Goal: Find contact information

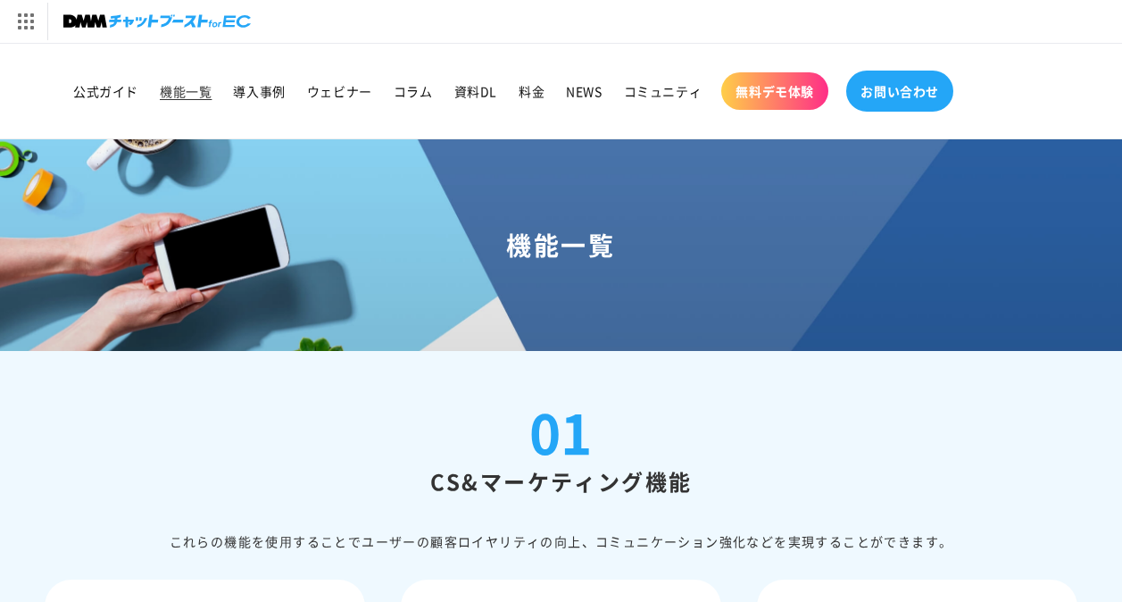
click at [900, 83] on span "お問い合わせ" at bounding box center [899, 91] width 79 height 16
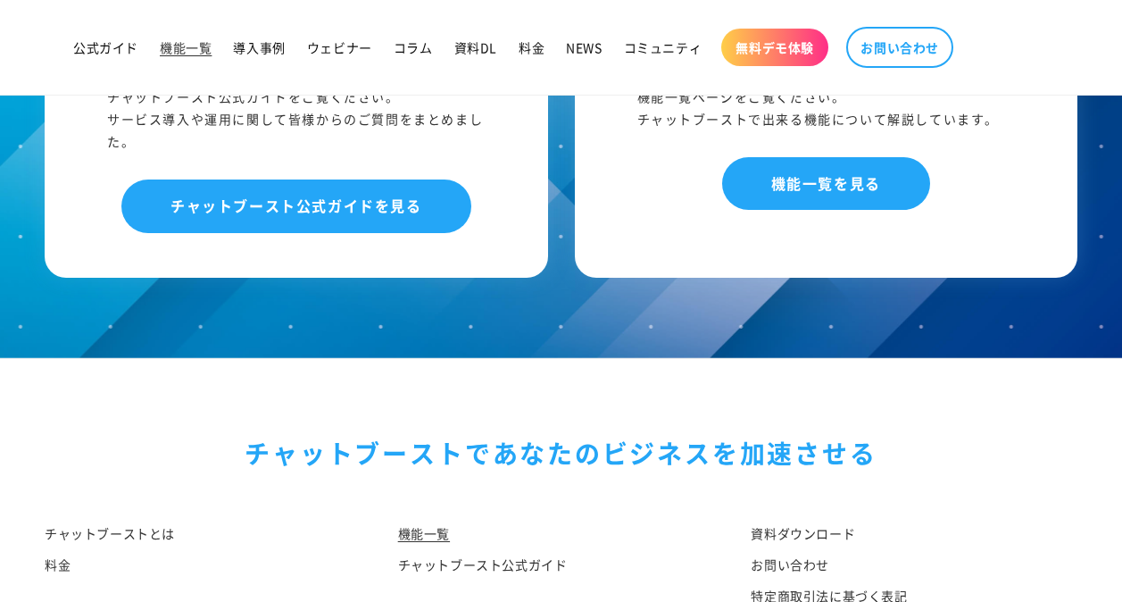
scroll to position [8989, 0]
